Goal: Navigation & Orientation: Find specific page/section

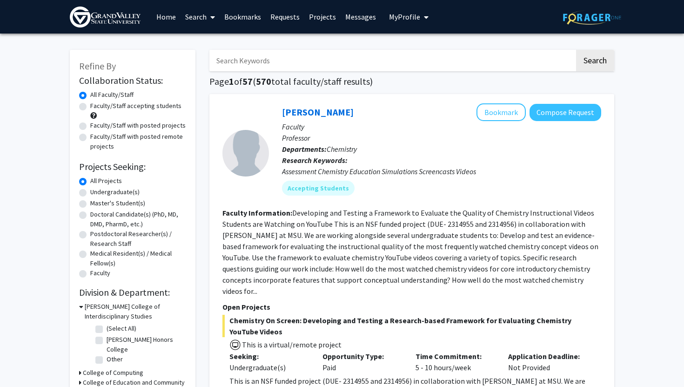
click at [246, 20] on link "Bookmarks" at bounding box center [243, 16] width 46 height 33
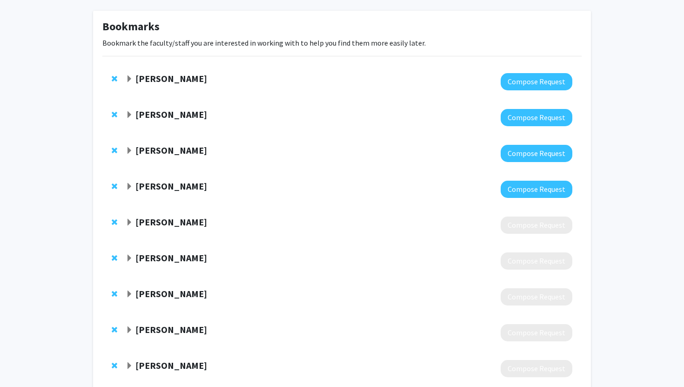
scroll to position [47, 0]
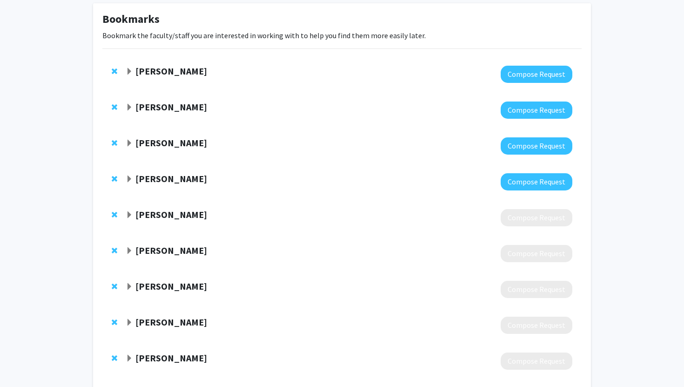
click at [127, 68] on span "Expand Daniel Goldberg Bookmark" at bounding box center [129, 71] width 7 height 7
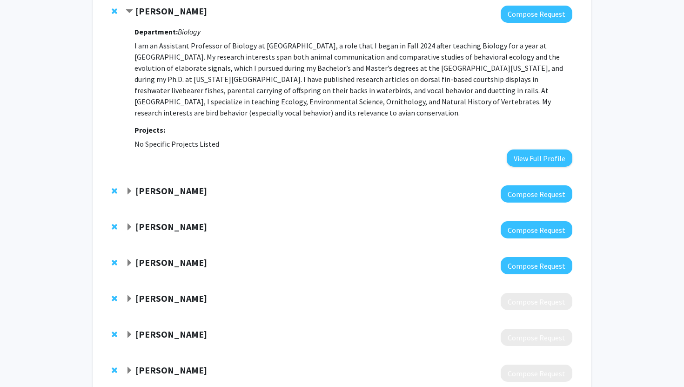
scroll to position [147, 0]
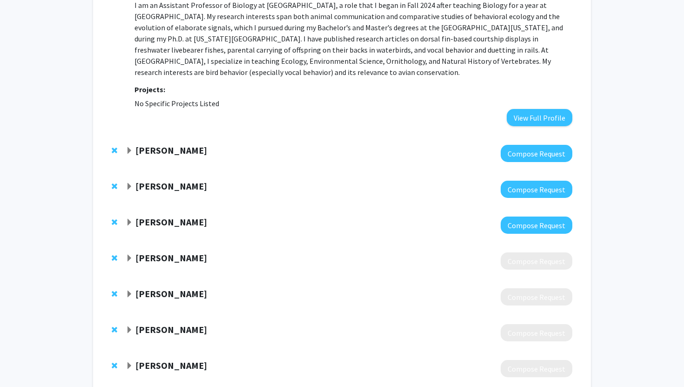
click at [137, 151] on strong "[PERSON_NAME]" at bounding box center [171, 150] width 72 height 12
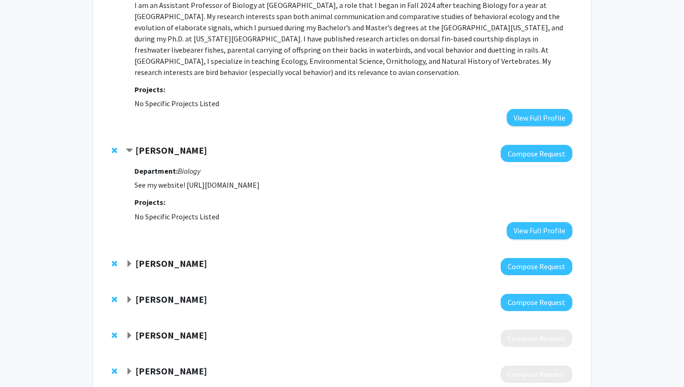
drag, startPoint x: 192, startPoint y: 184, endPoint x: 335, endPoint y: 187, distance: 143.8
click at [335, 187] on p "See my website! [URL][DOMAIN_NAME]" at bounding box center [353, 184] width 438 height 11
copy p "tps://[DOMAIN_NAME][URL]"
click at [130, 149] on span "Contract Sarah Johnson Bookmark" at bounding box center [129, 150] width 7 height 7
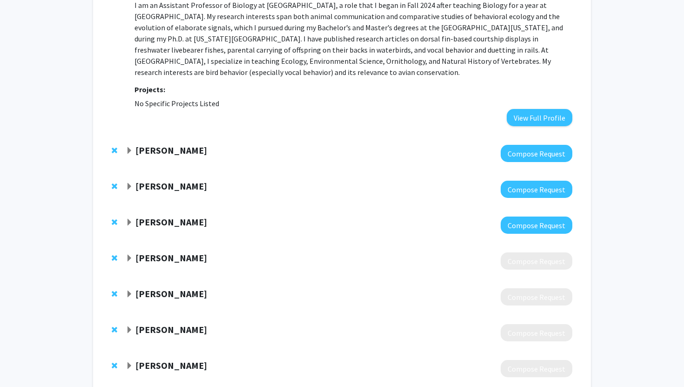
click at [138, 185] on strong "[PERSON_NAME]" at bounding box center [171, 186] width 72 height 12
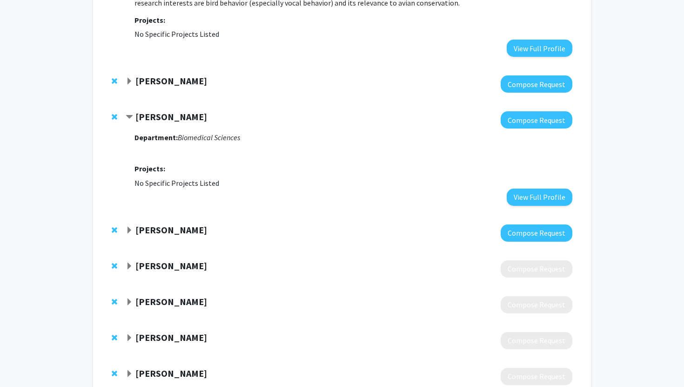
scroll to position [222, 0]
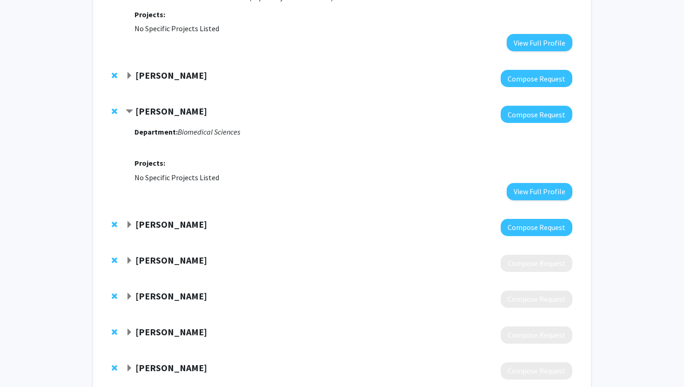
click at [136, 218] on strong "[PERSON_NAME]" at bounding box center [171, 224] width 72 height 12
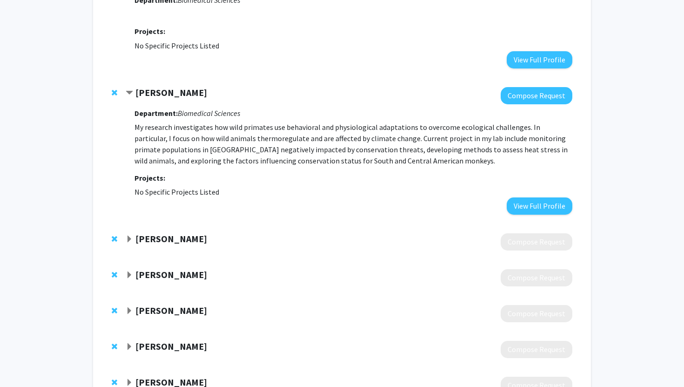
scroll to position [355, 0]
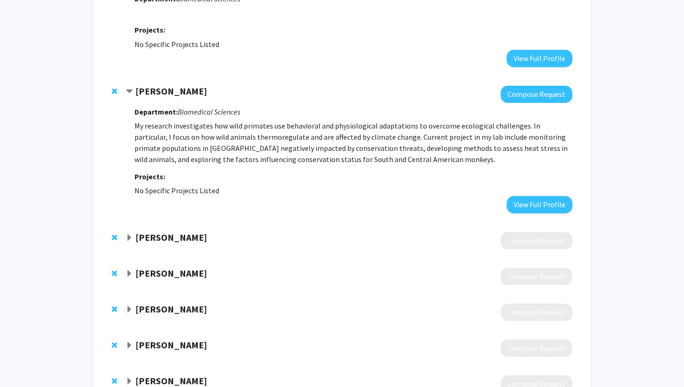
click at [139, 84] on div "[PERSON_NAME] Compose Request Department: Biomedical Sciences My research inves…" at bounding box center [341, 149] width 479 height 146
click at [134, 87] on div "[PERSON_NAME]" at bounding box center [226, 92] width 201 height 12
click at [127, 92] on span "Contract Cynthia Thompson Bookmark" at bounding box center [129, 91] width 7 height 7
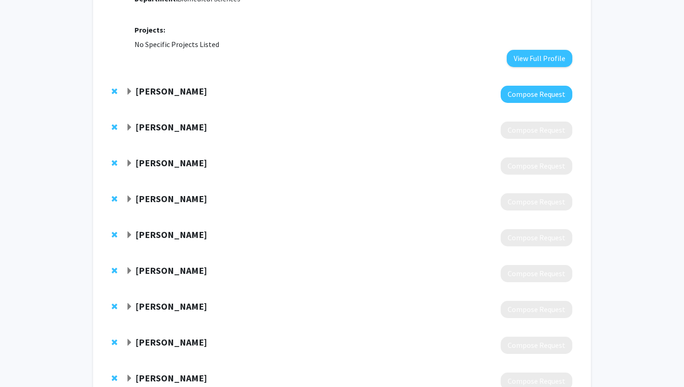
click at [140, 120] on div "[PERSON_NAME] Compose Request" at bounding box center [341, 130] width 479 height 36
click at [133, 126] on div "[PERSON_NAME]" at bounding box center [226, 127] width 201 height 12
click at [130, 128] on span "Expand Kevin Strychar Bookmark" at bounding box center [129, 127] width 7 height 7
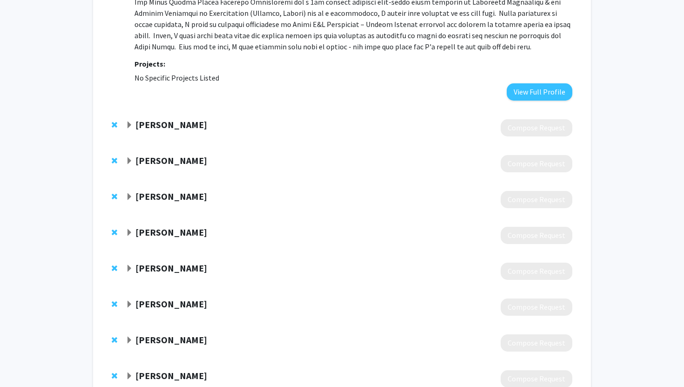
scroll to position [583, 0]
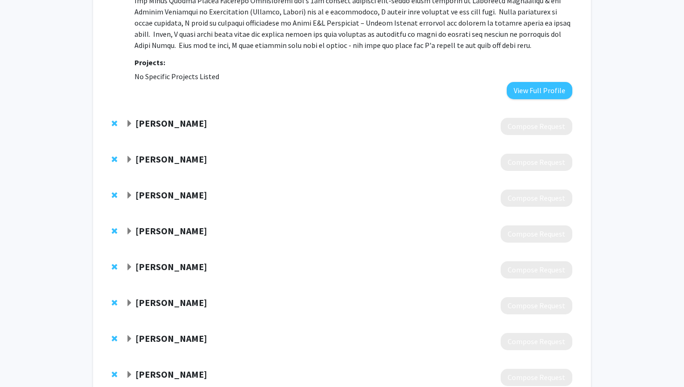
click at [129, 125] on span "Expand Chelsea Duball Bookmark" at bounding box center [129, 123] width 7 height 7
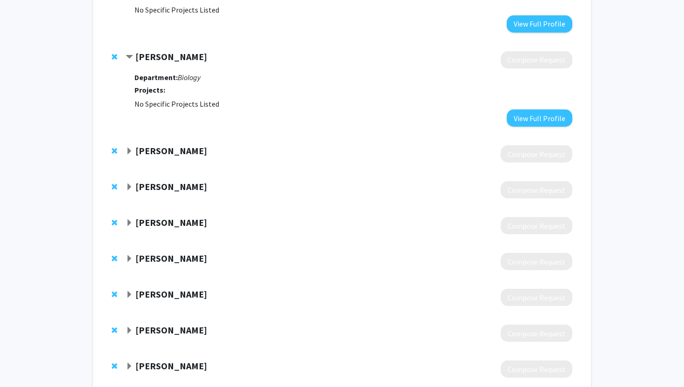
scroll to position [651, 0]
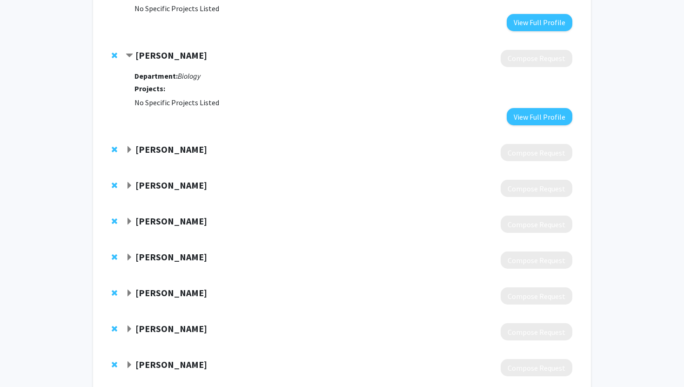
click at [137, 152] on strong "[PERSON_NAME]" at bounding box center [171, 149] width 72 height 12
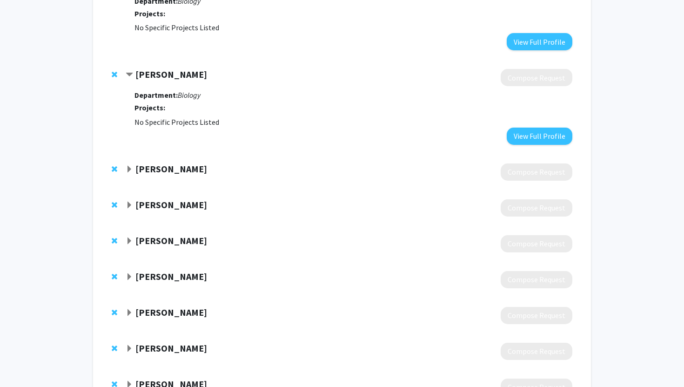
scroll to position [726, 0]
click at [138, 172] on strong "[PERSON_NAME]" at bounding box center [171, 168] width 72 height 12
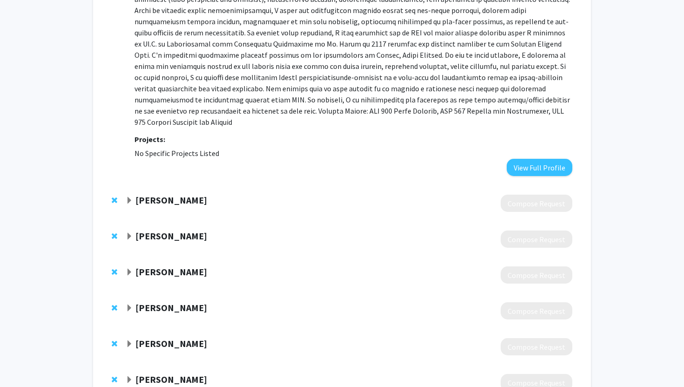
scroll to position [954, 0]
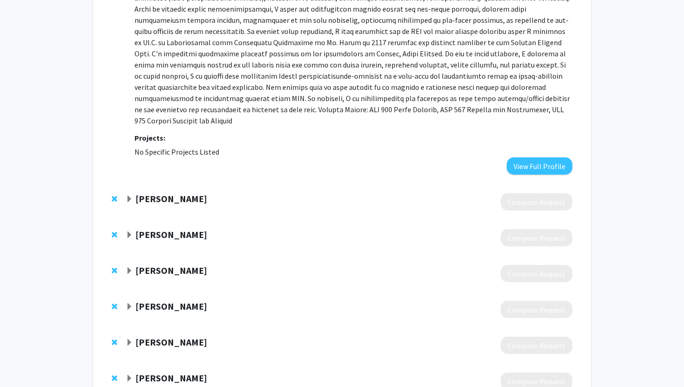
click at [147, 193] on strong "[PERSON_NAME]" at bounding box center [171, 199] width 72 height 12
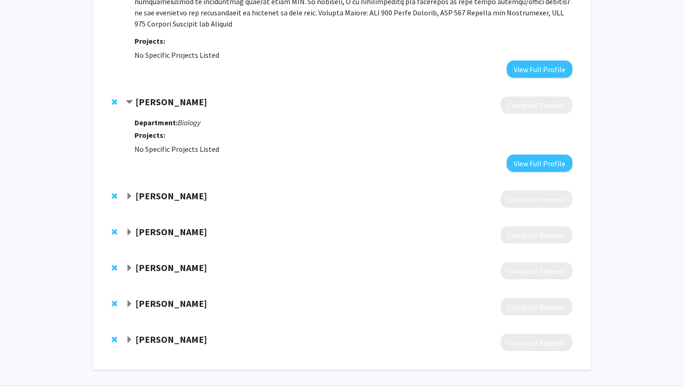
scroll to position [1050, 0]
click at [152, 190] on strong "[PERSON_NAME]" at bounding box center [171, 196] width 72 height 12
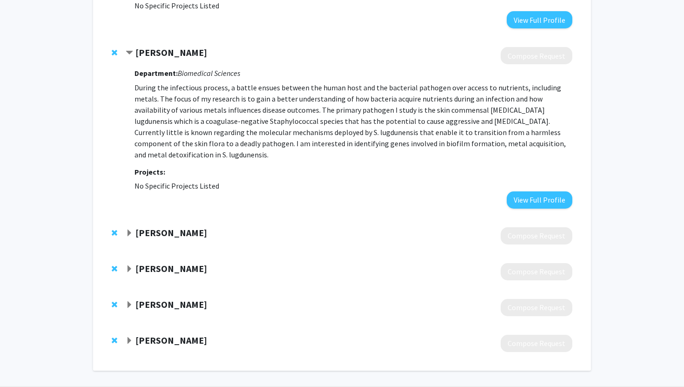
scroll to position [1195, 0]
click at [152, 226] on strong "[PERSON_NAME]" at bounding box center [171, 232] width 72 height 12
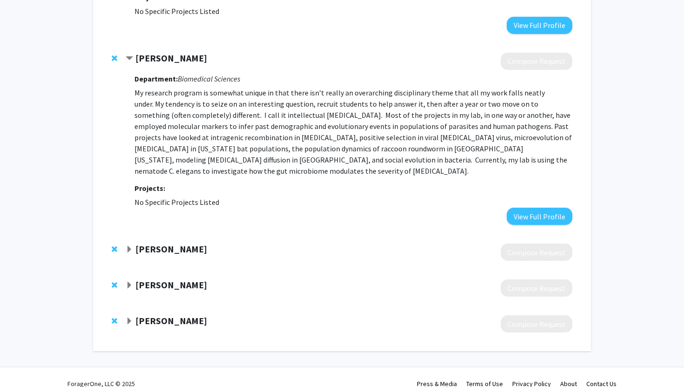
scroll to position [1370, 0]
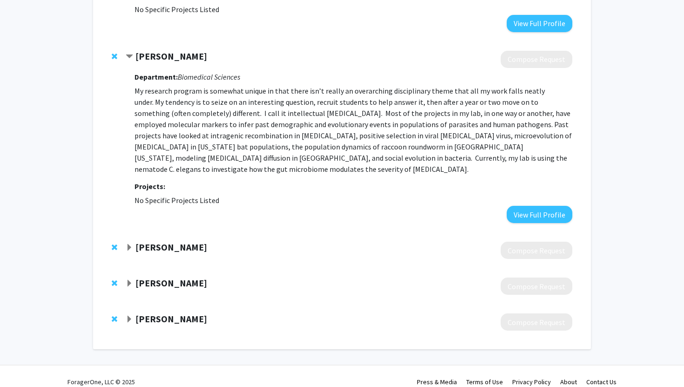
click at [169, 232] on div "[PERSON_NAME] Compose Request" at bounding box center [341, 250] width 479 height 36
click at [169, 241] on strong "[PERSON_NAME]" at bounding box center [171, 247] width 72 height 12
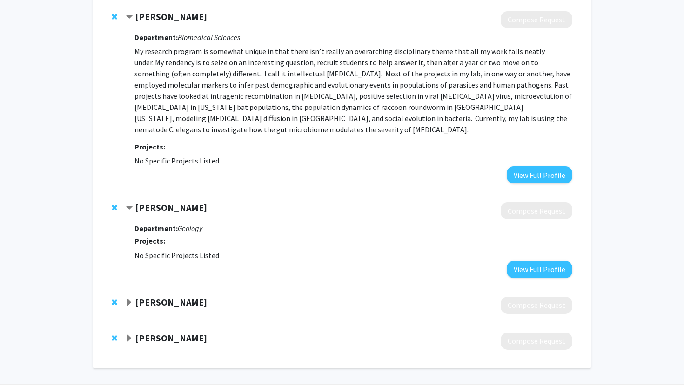
scroll to position [1428, 0]
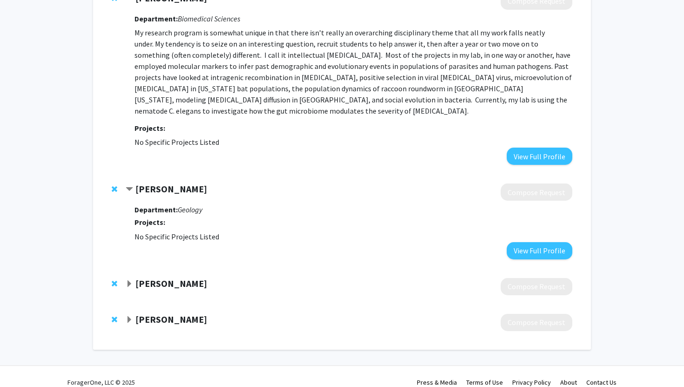
click at [156, 277] on strong "[PERSON_NAME]" at bounding box center [171, 283] width 72 height 12
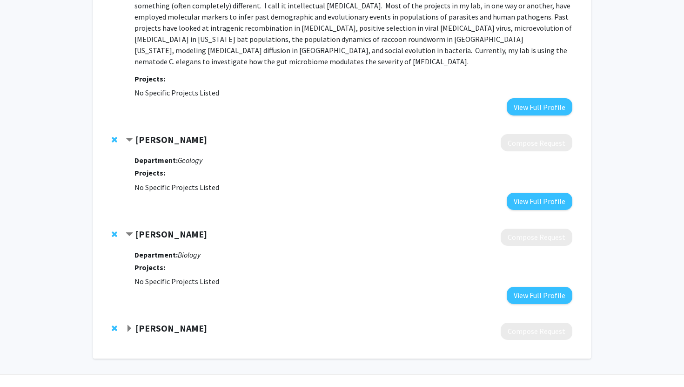
scroll to position [1487, 0]
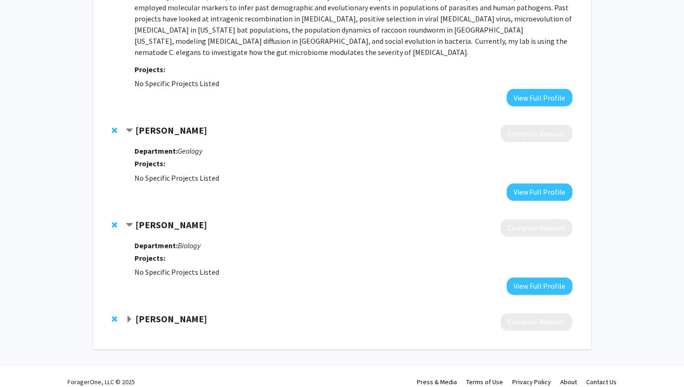
click at [157, 313] on strong "[PERSON_NAME]" at bounding box center [171, 319] width 72 height 12
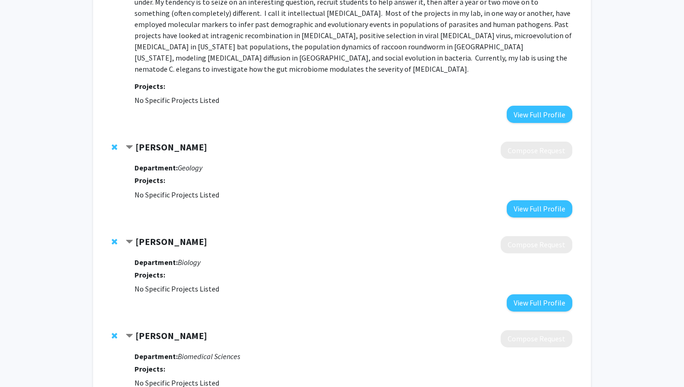
scroll to position [1457, 0]
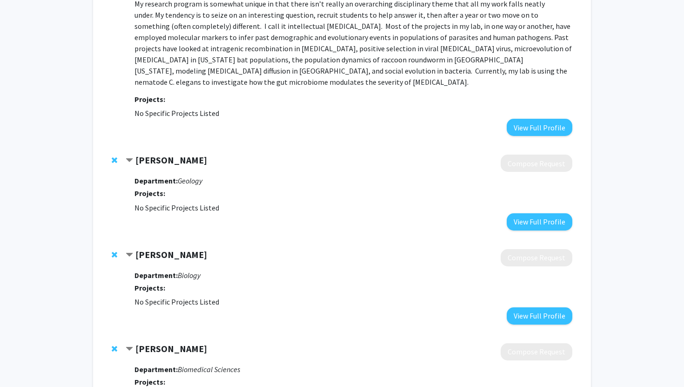
click at [141, 248] on strong "[PERSON_NAME]" at bounding box center [171, 254] width 72 height 12
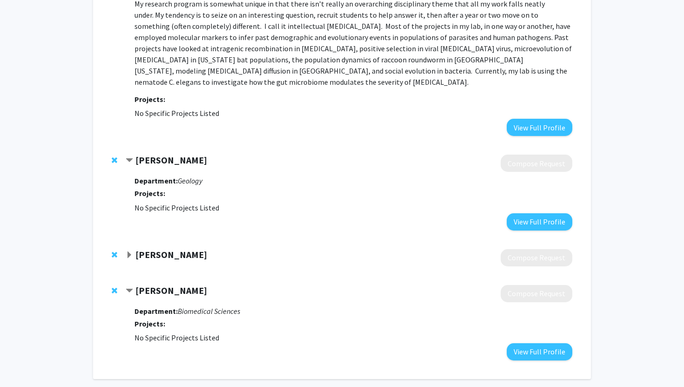
click at [141, 248] on strong "[PERSON_NAME]" at bounding box center [171, 254] width 72 height 12
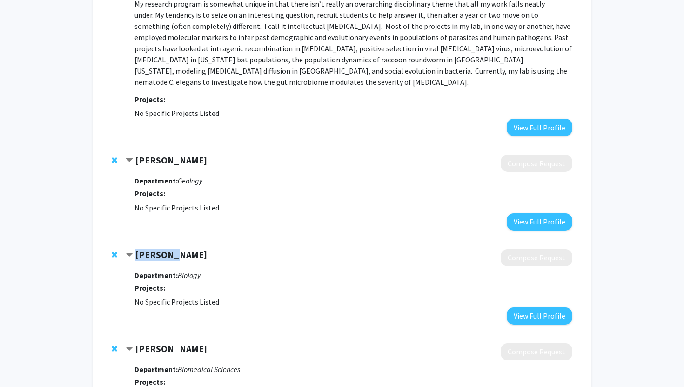
click at [141, 248] on strong "[PERSON_NAME]" at bounding box center [171, 254] width 72 height 12
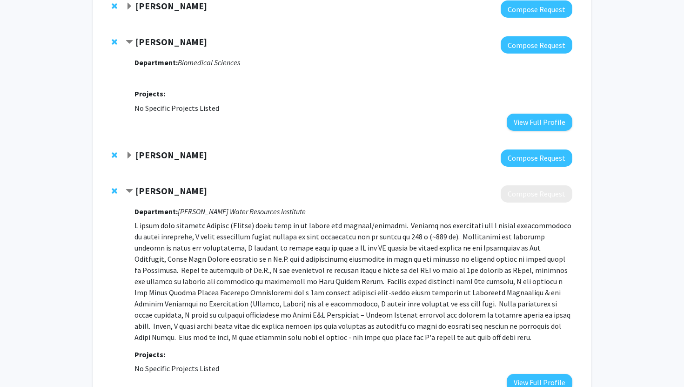
scroll to position [0, 0]
